Goal: Transaction & Acquisition: Purchase product/service

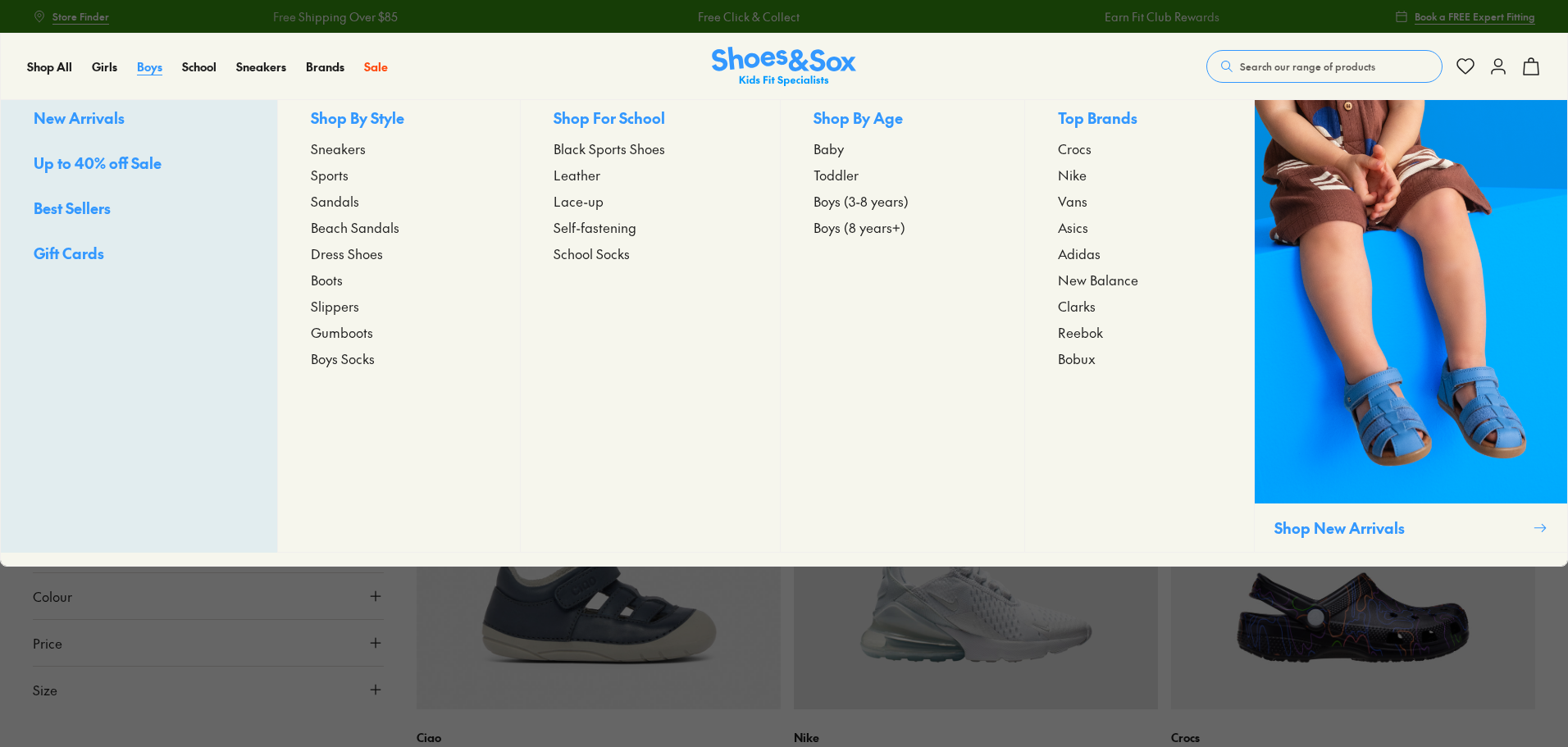
click at [144, 58] on span "Boys" at bounding box center [150, 66] width 25 height 16
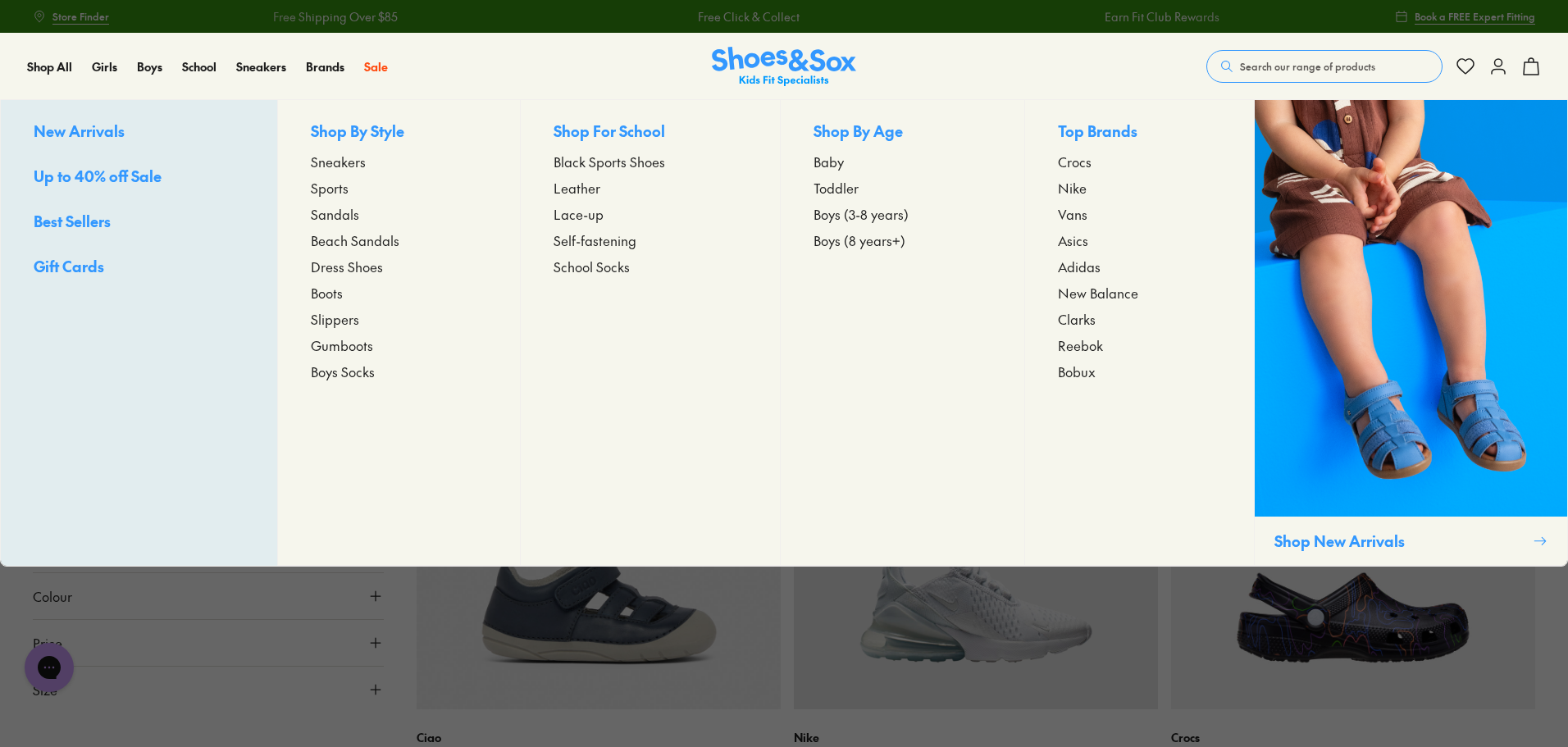
click at [341, 377] on span "Boys Socks" at bounding box center [342, 372] width 64 height 20
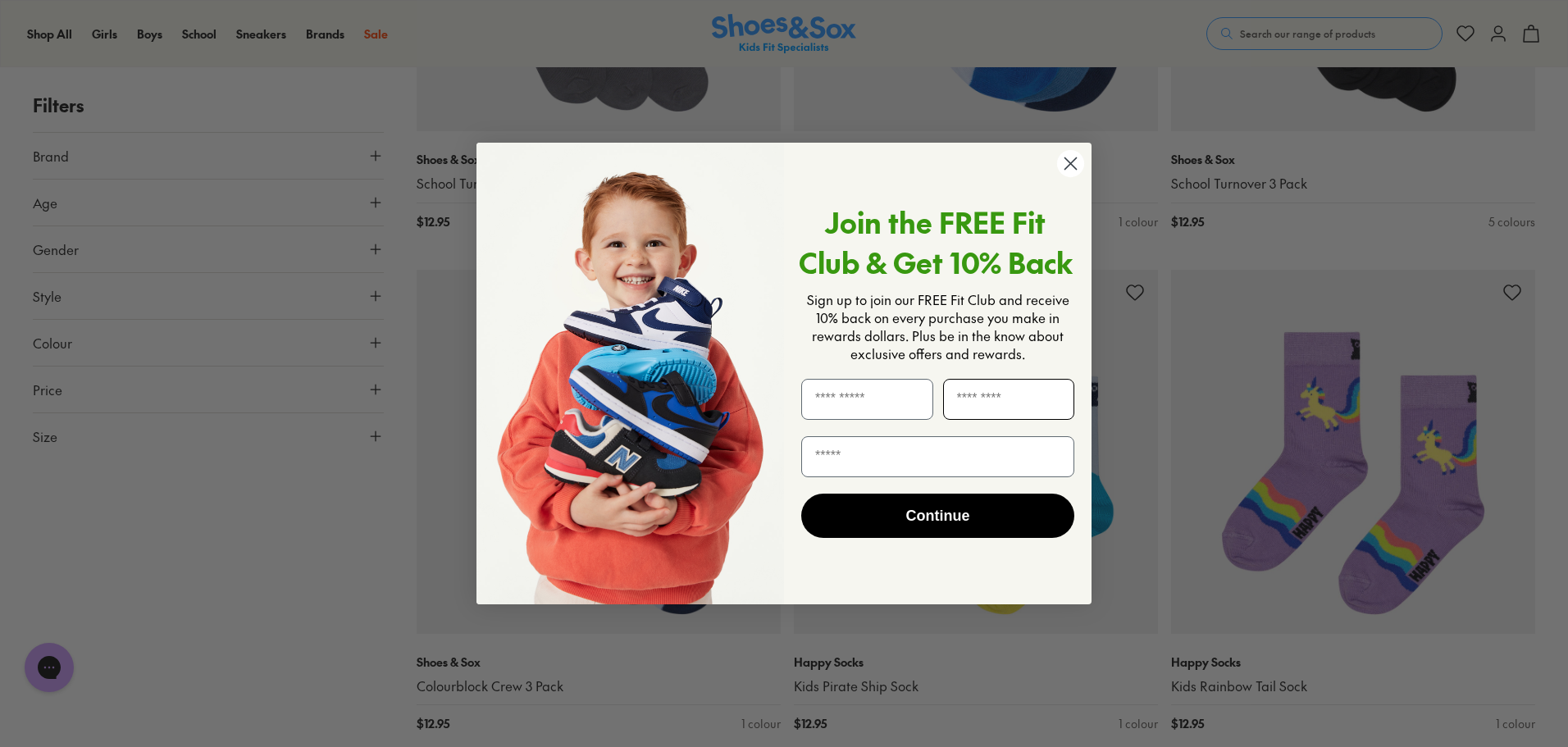
scroll to position [3082, 0]
click at [1067, 156] on circle "Close dialog" at bounding box center [1071, 164] width 27 height 27
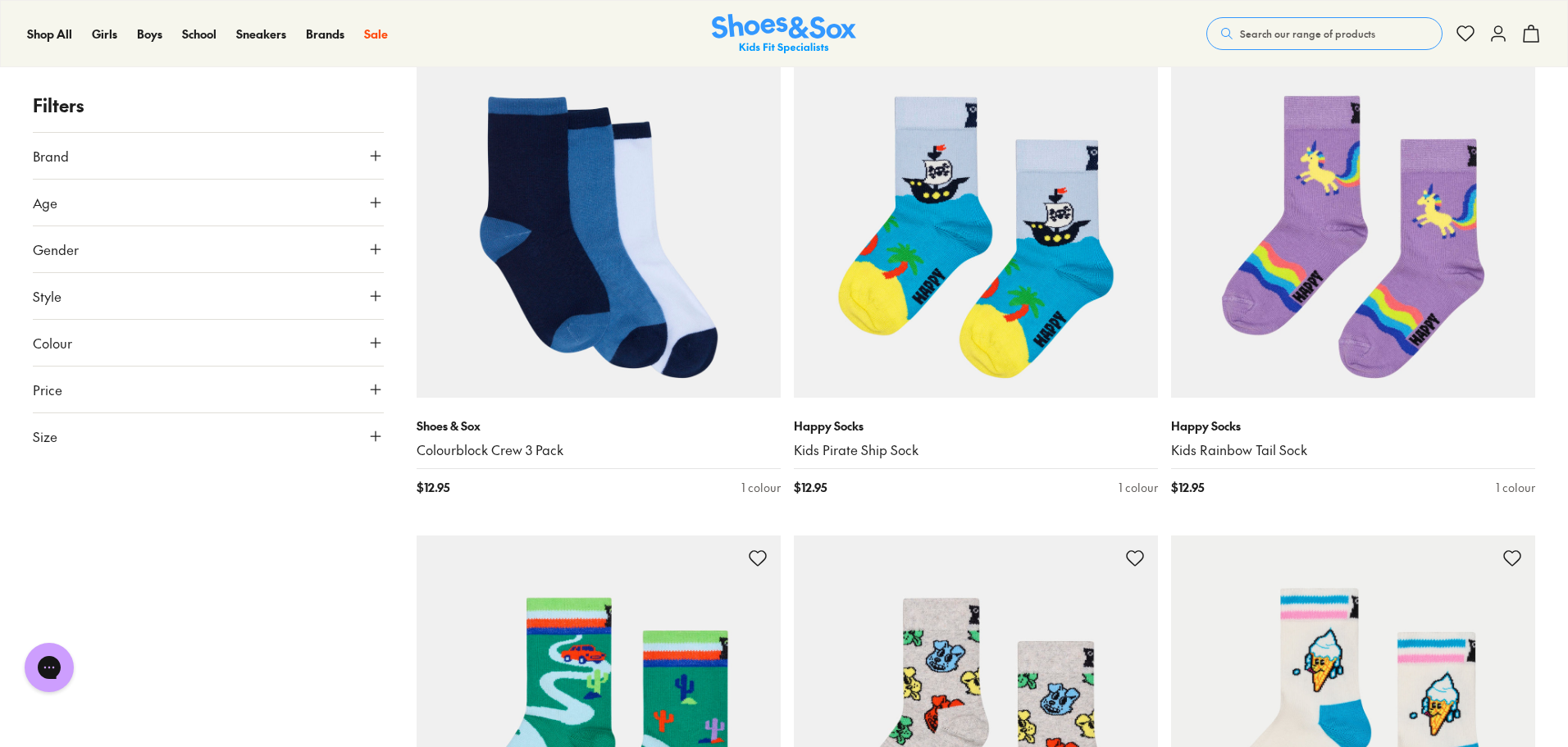
scroll to position [3183, 0]
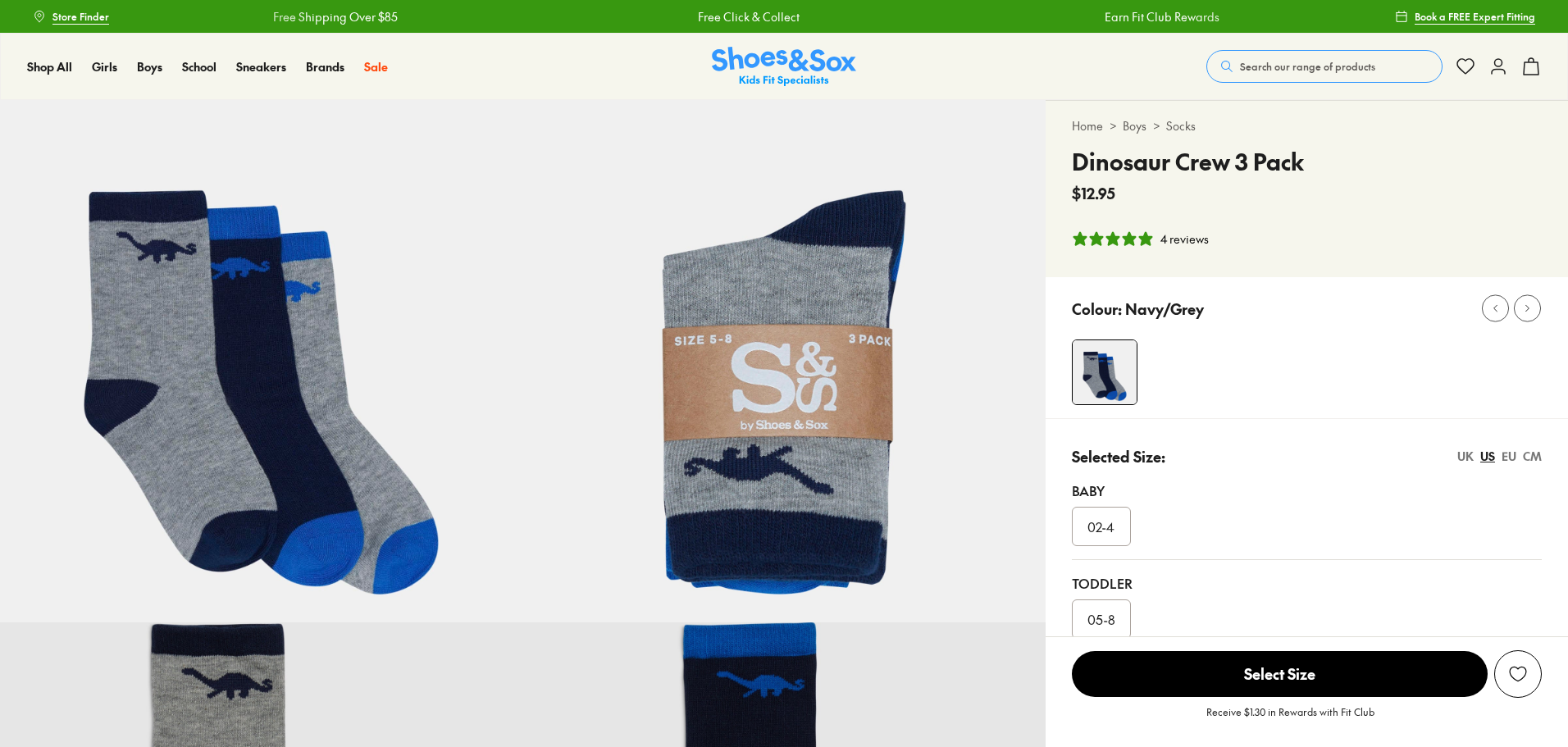
select select "*"
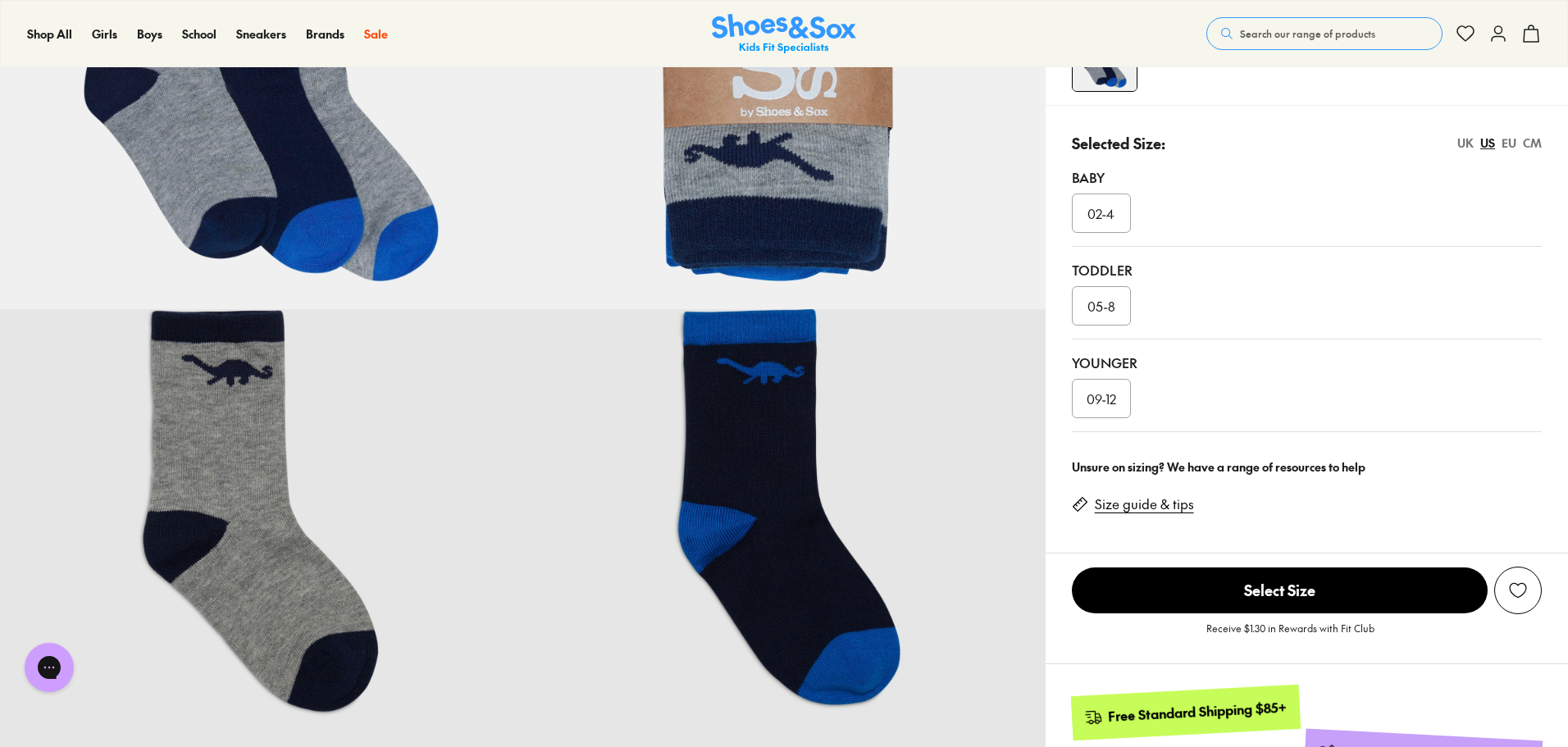
scroll to position [315, 0]
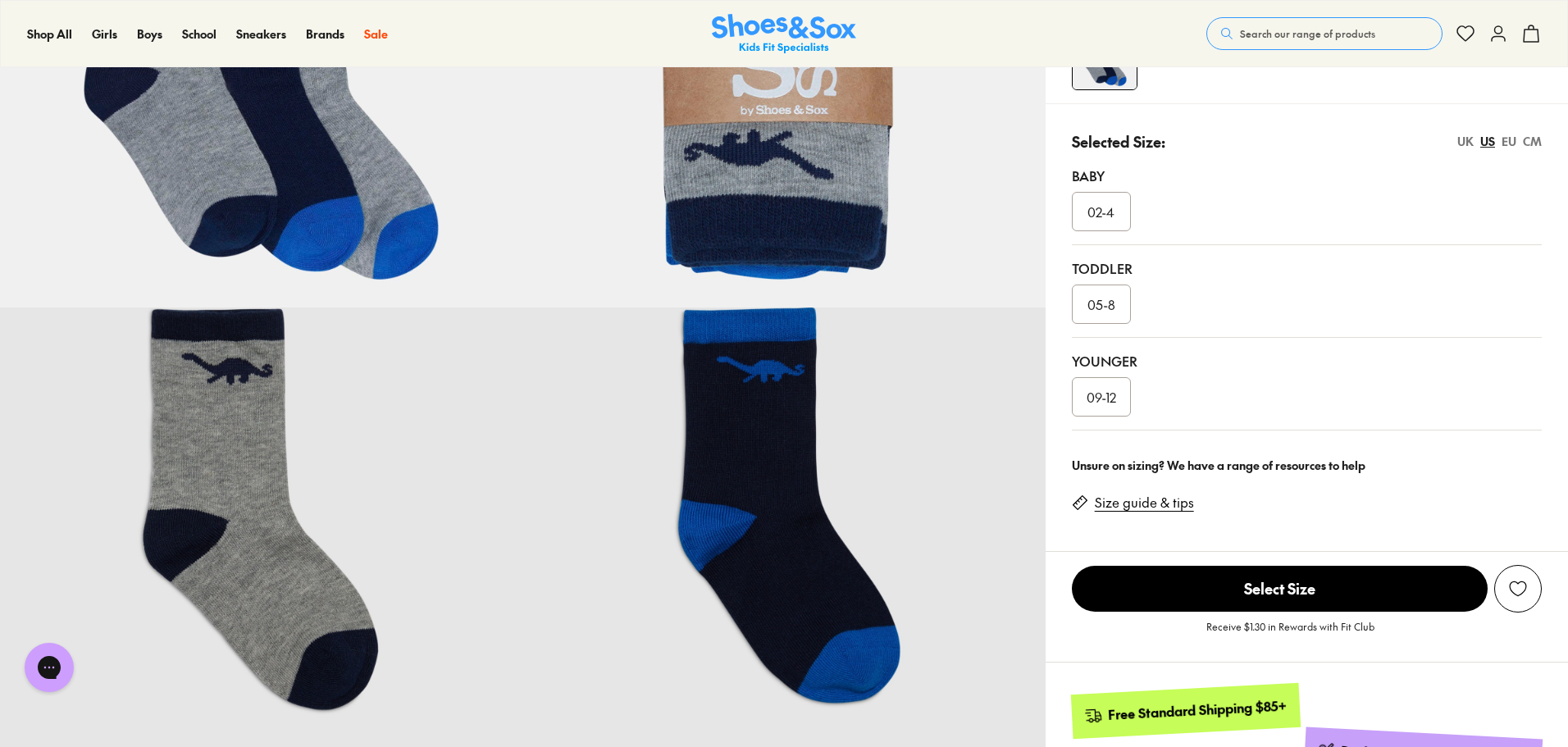
click at [1097, 294] on div "05-8" at bounding box center [1101, 304] width 59 height 39
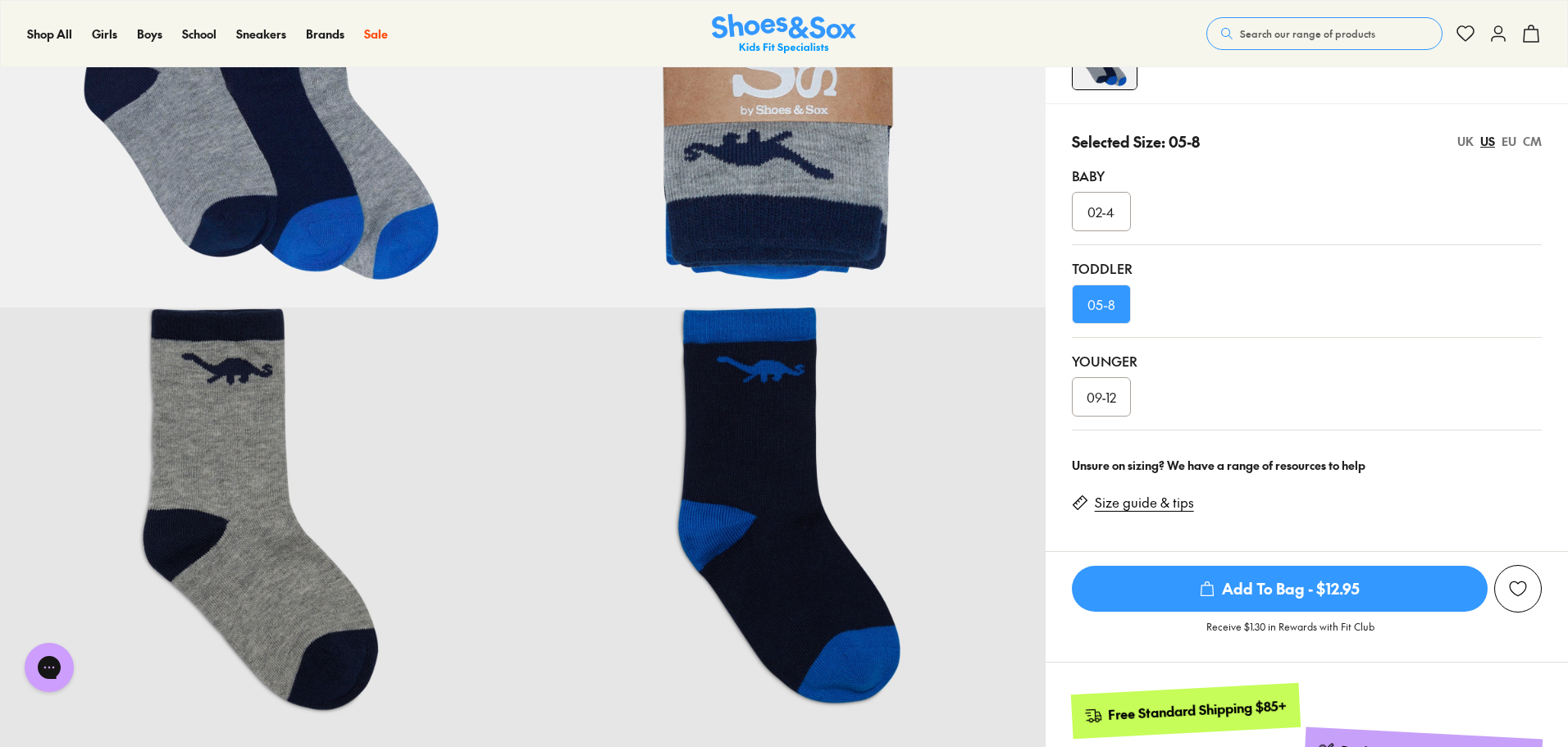
click at [1114, 222] on div "02-4" at bounding box center [1101, 211] width 59 height 39
click at [1099, 315] on div "05-8" at bounding box center [1101, 304] width 59 height 39
click at [1140, 503] on link "Size guide & tips" at bounding box center [1144, 503] width 99 height 18
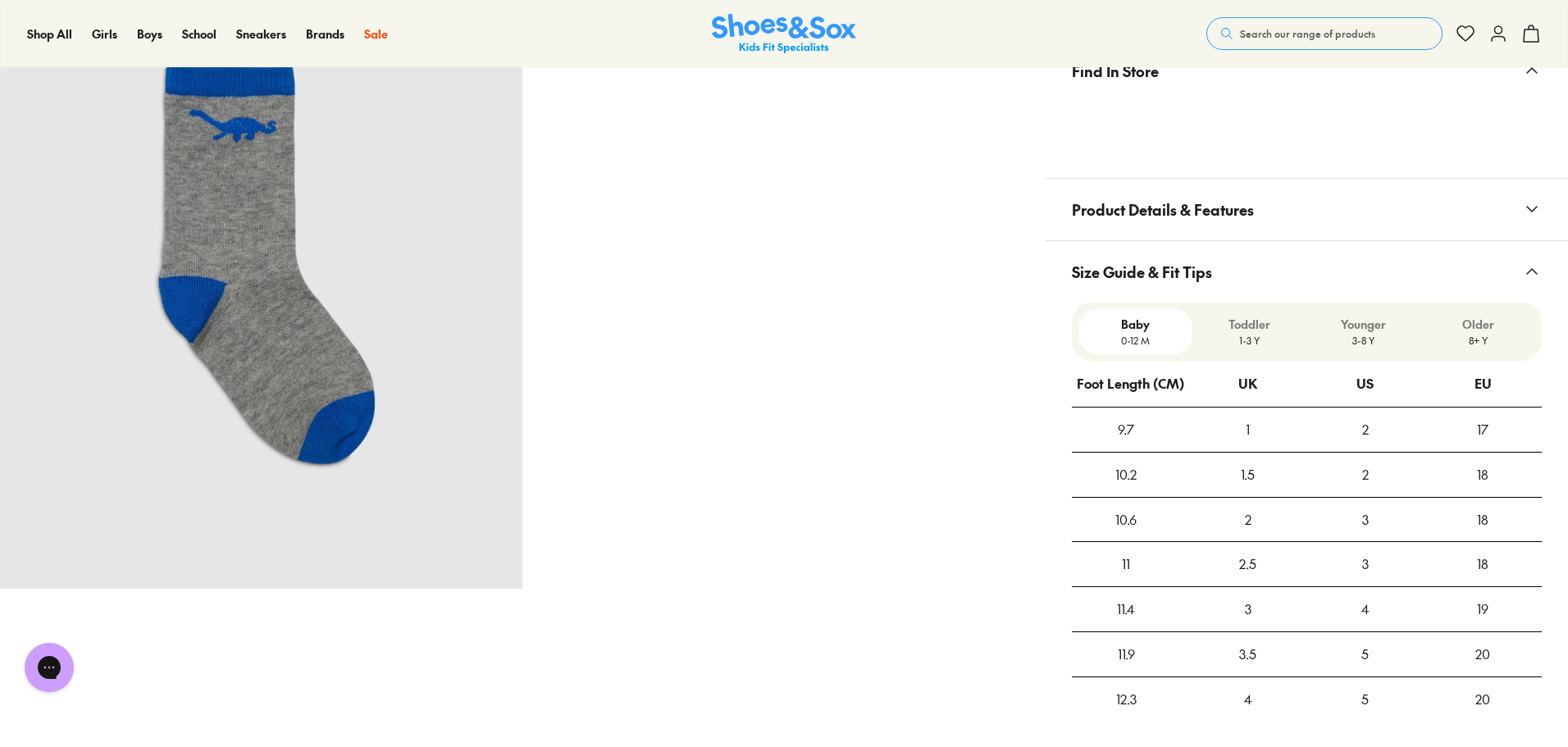
scroll to position [1081, 0]
click at [1241, 344] on p "1-3 Y" at bounding box center [1249, 340] width 101 height 15
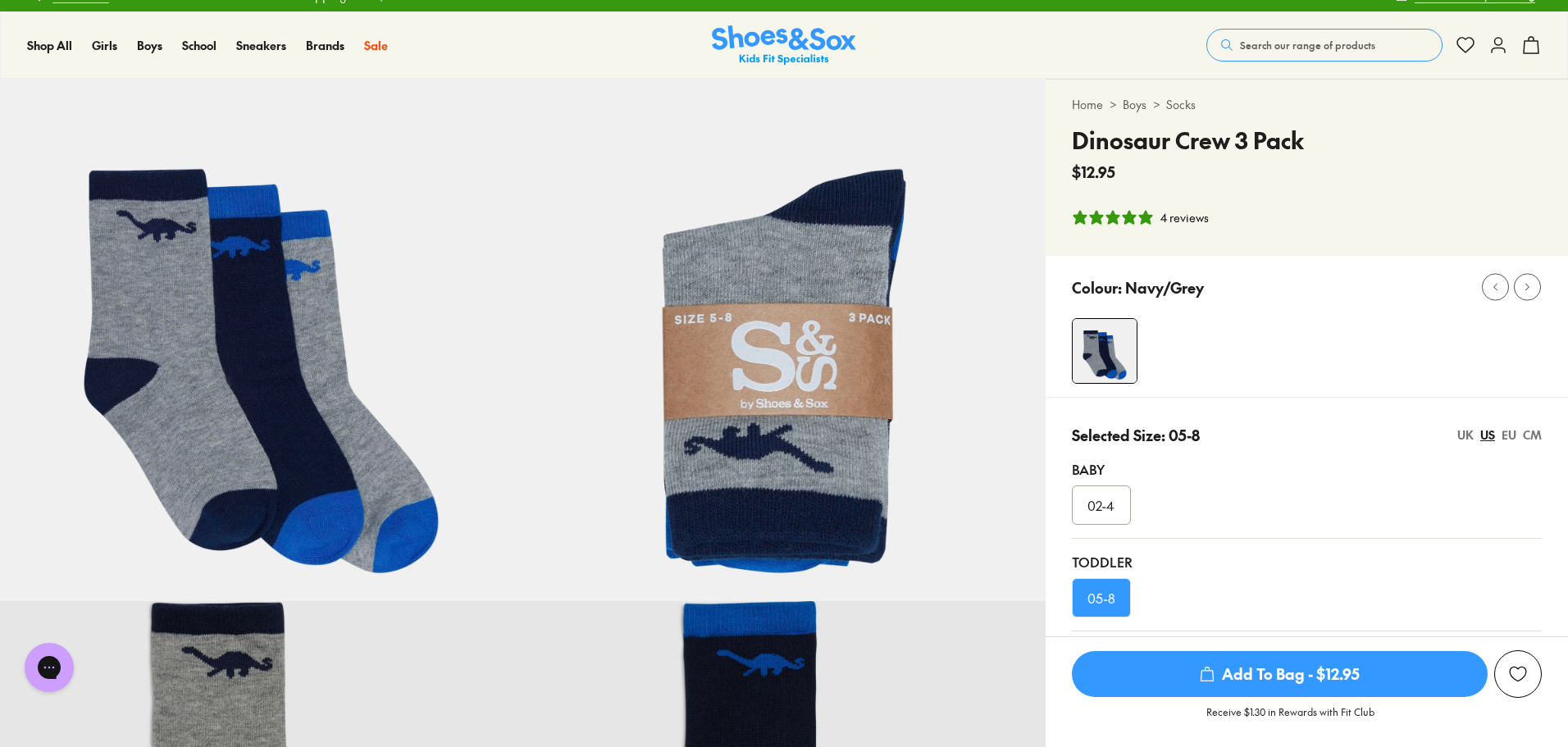
scroll to position [21, 0]
